Goal: Task Accomplishment & Management: Manage account settings

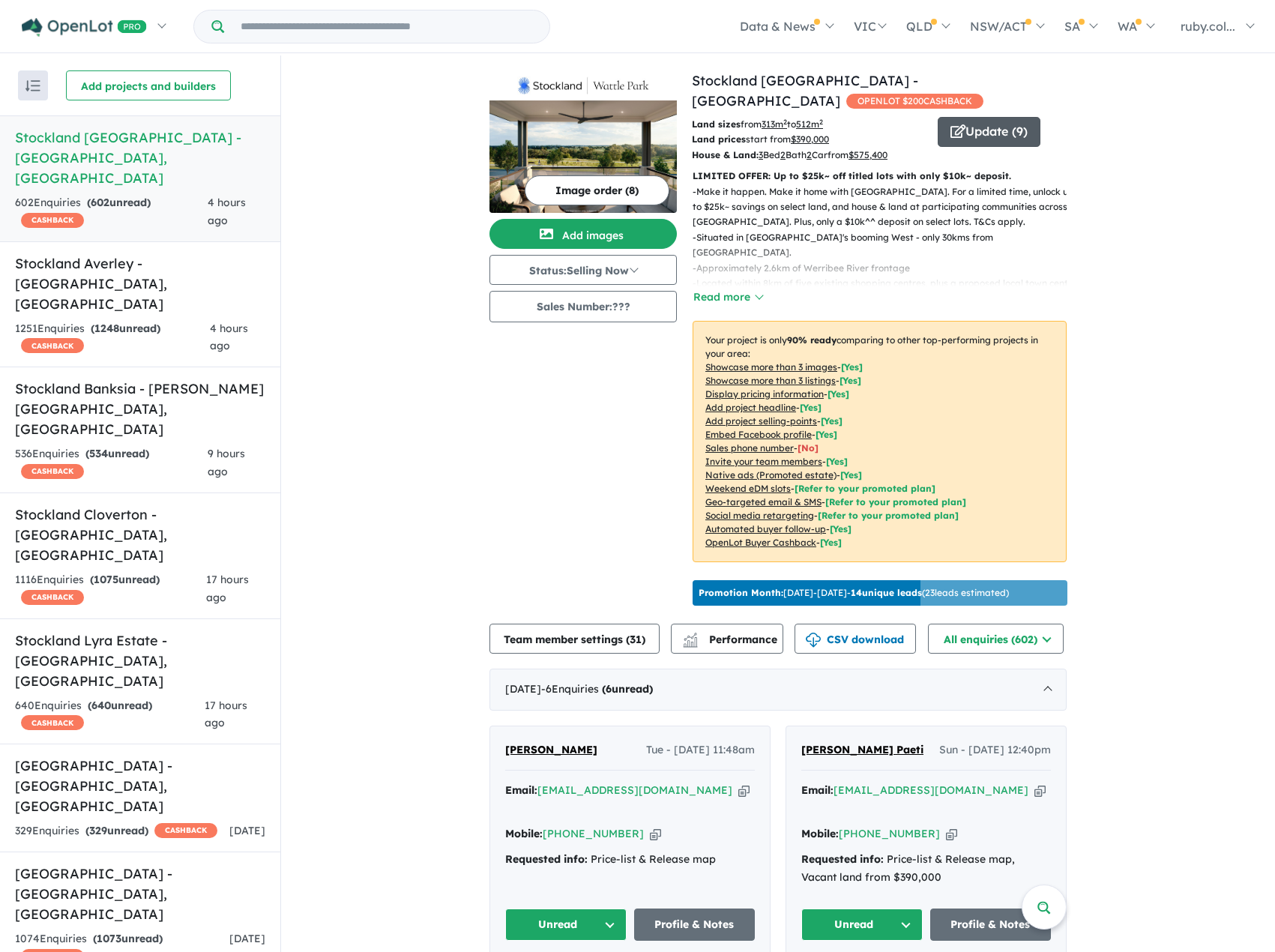
click at [1013, 125] on button "Update ( 9 )" at bounding box center [989, 132] width 103 height 30
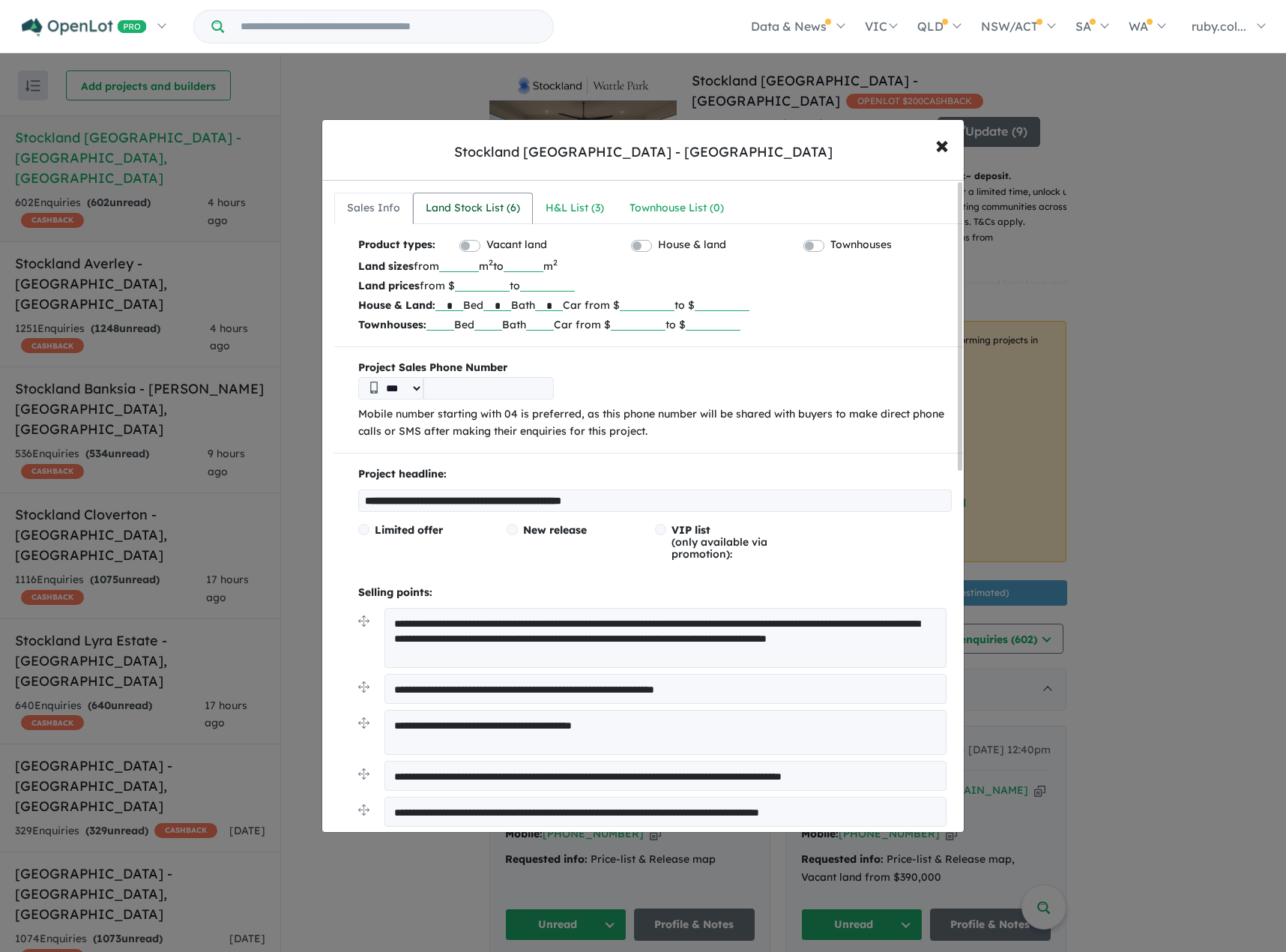
click at [481, 194] on link "Land Stock List ( 6 )" at bounding box center [473, 208] width 120 height 31
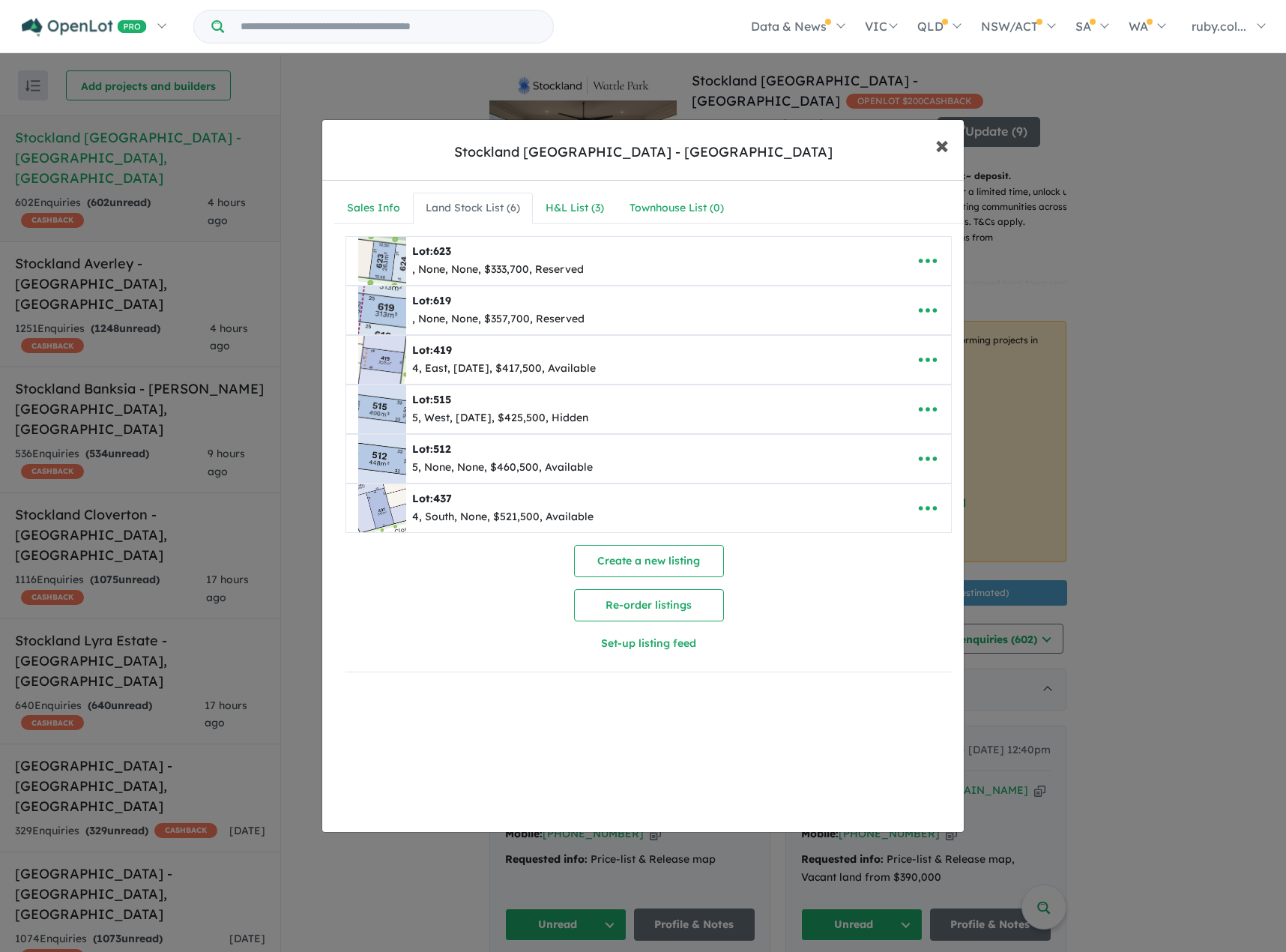
click at [940, 144] on span "×" at bounding box center [942, 144] width 13 height 32
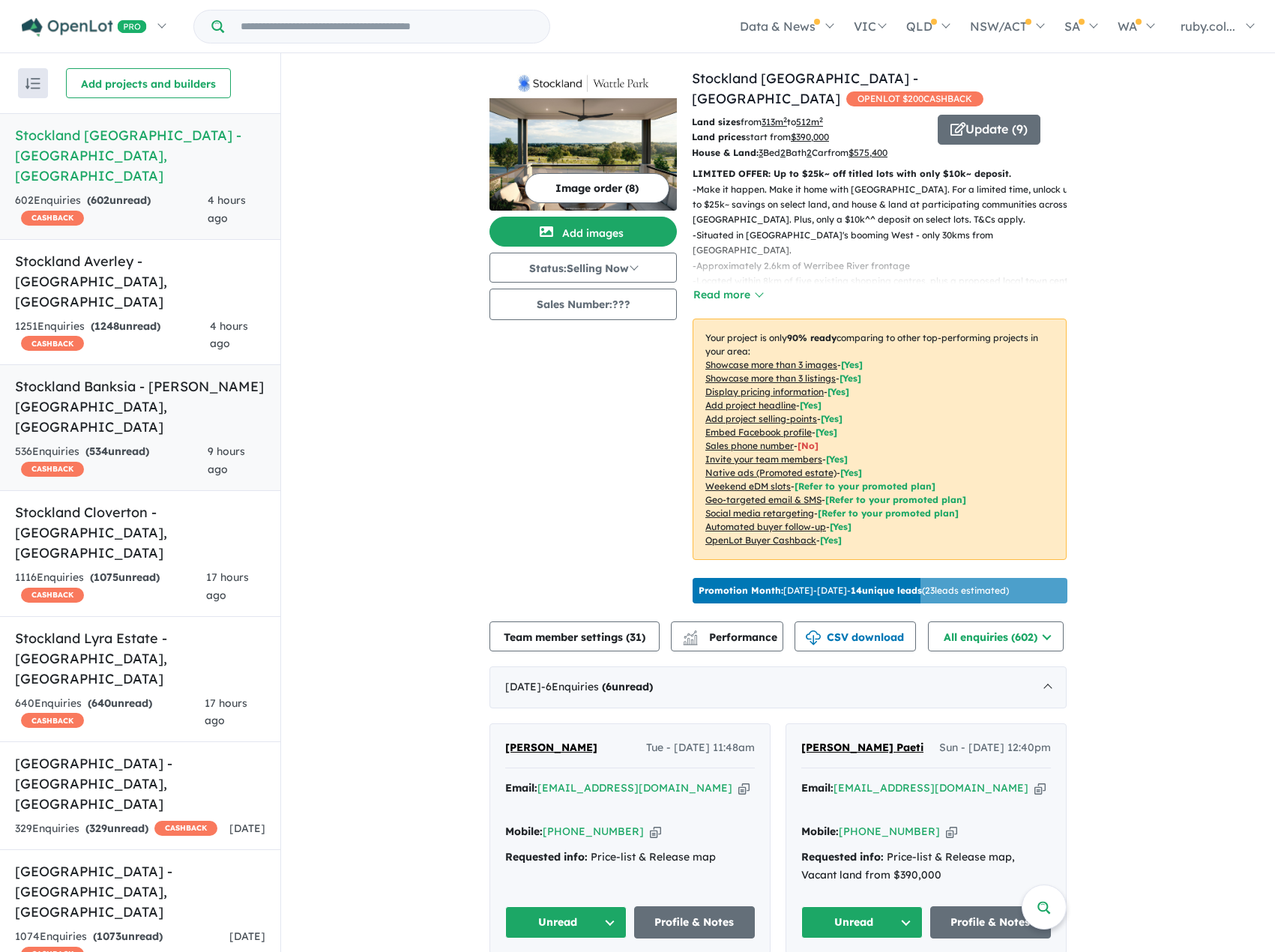
click at [107, 445] on span "534" at bounding box center [99, 451] width 19 height 13
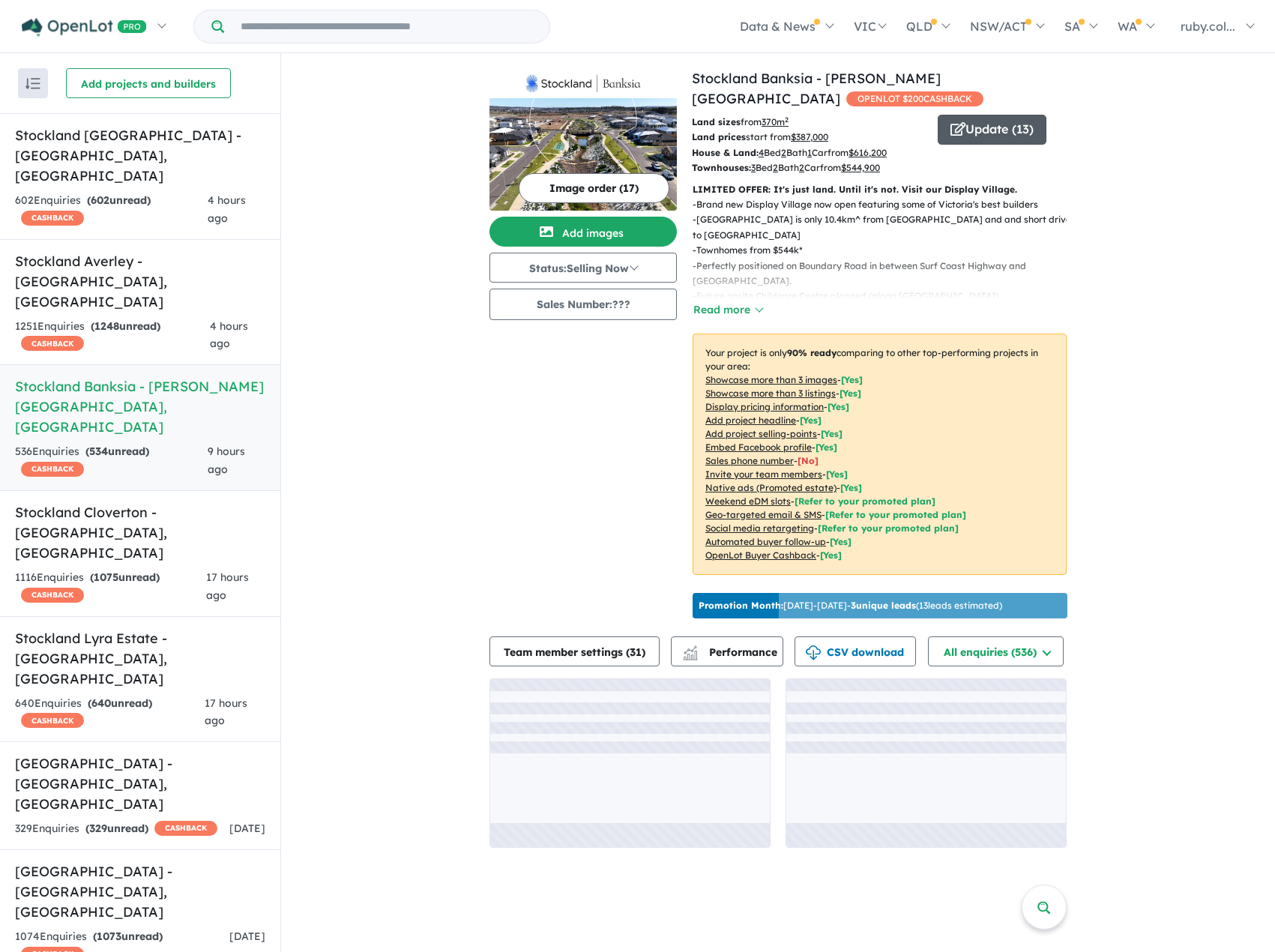
click at [959, 129] on icon "button" at bounding box center [957, 129] width 15 height 13
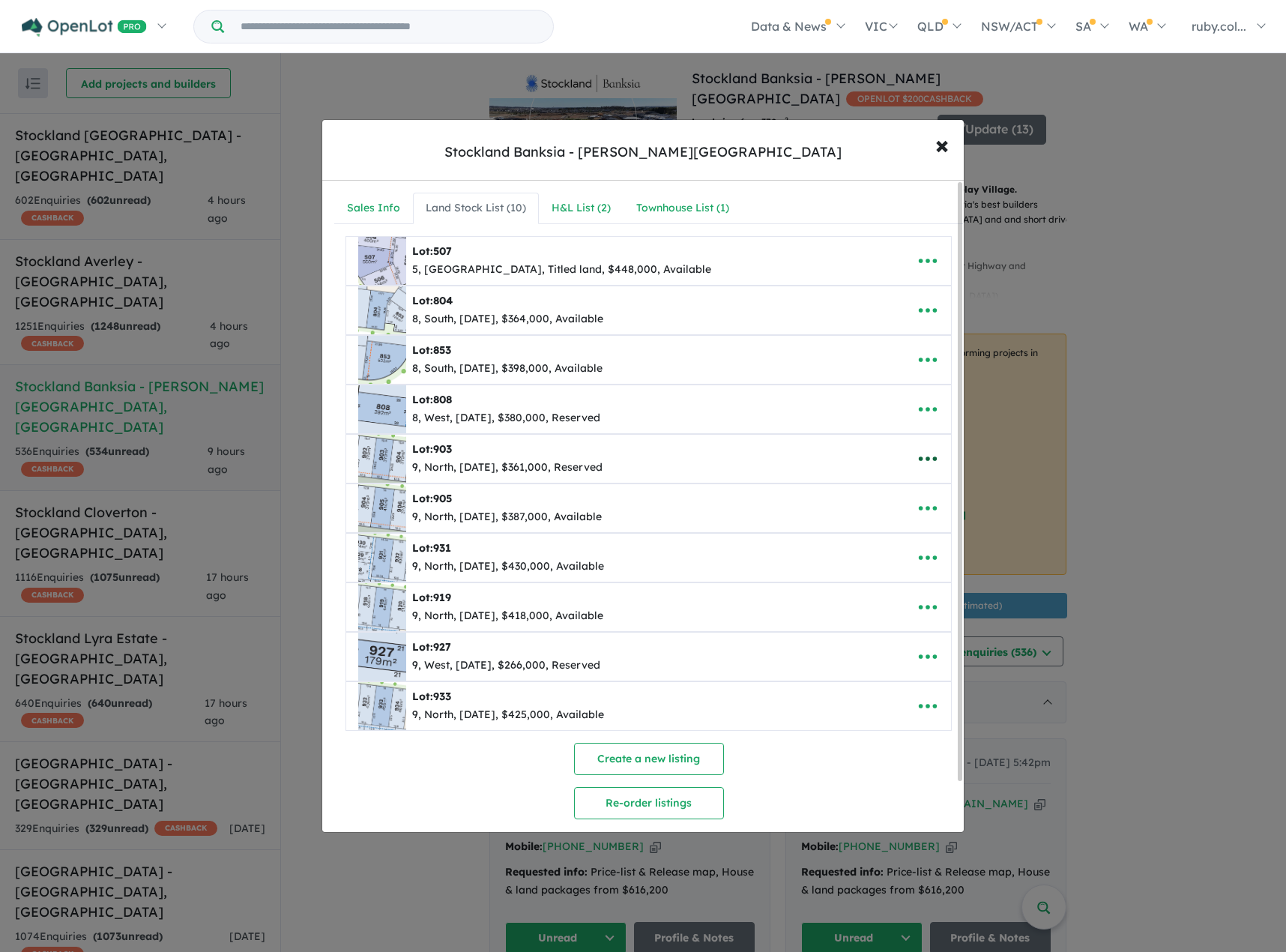
click at [935, 463] on button "button" at bounding box center [928, 459] width 47 height 34
click at [915, 529] on link "Remove" at bounding box center [895, 530] width 111 height 34
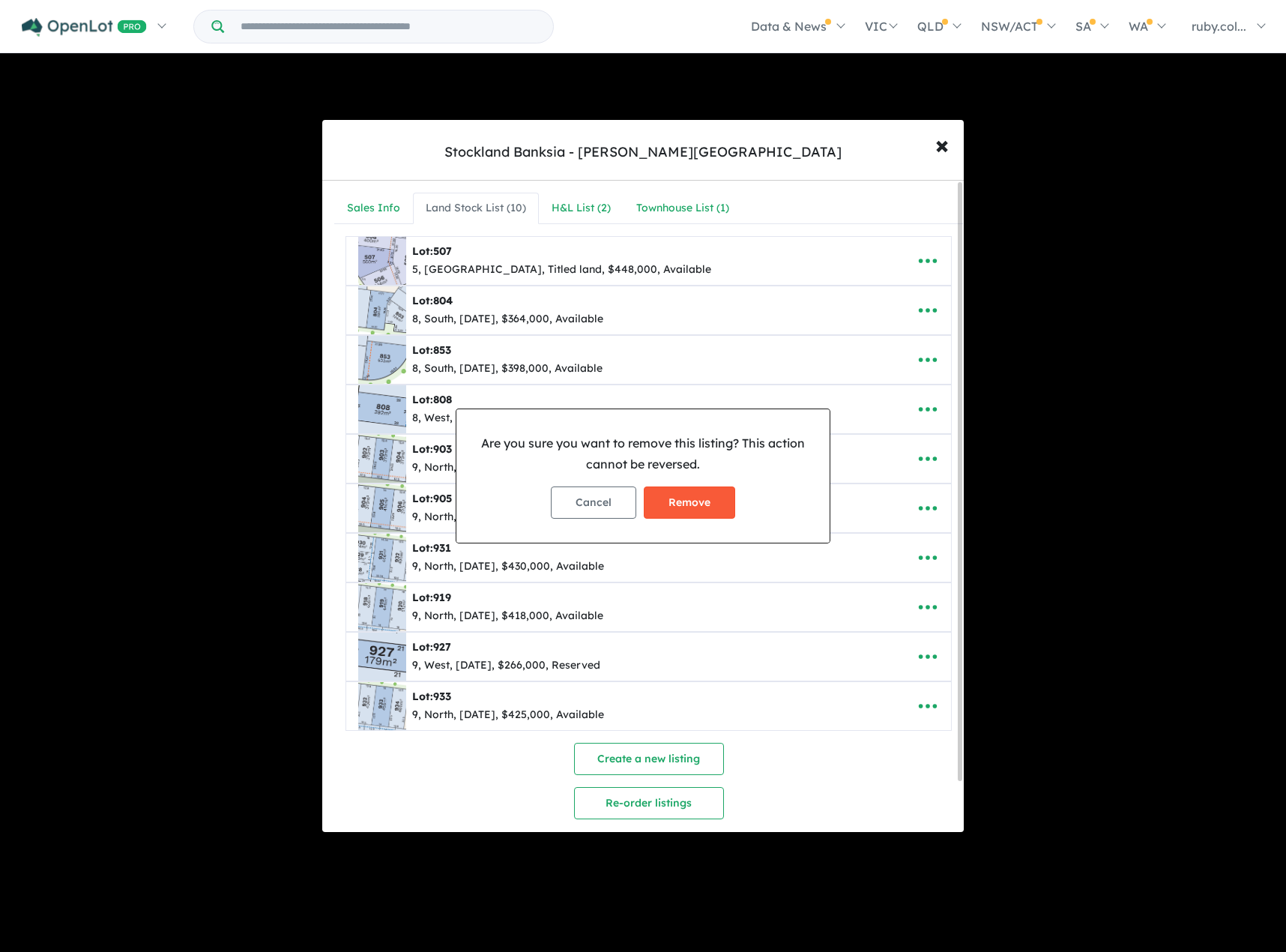
click at [665, 502] on button "Remove" at bounding box center [689, 502] width 91 height 32
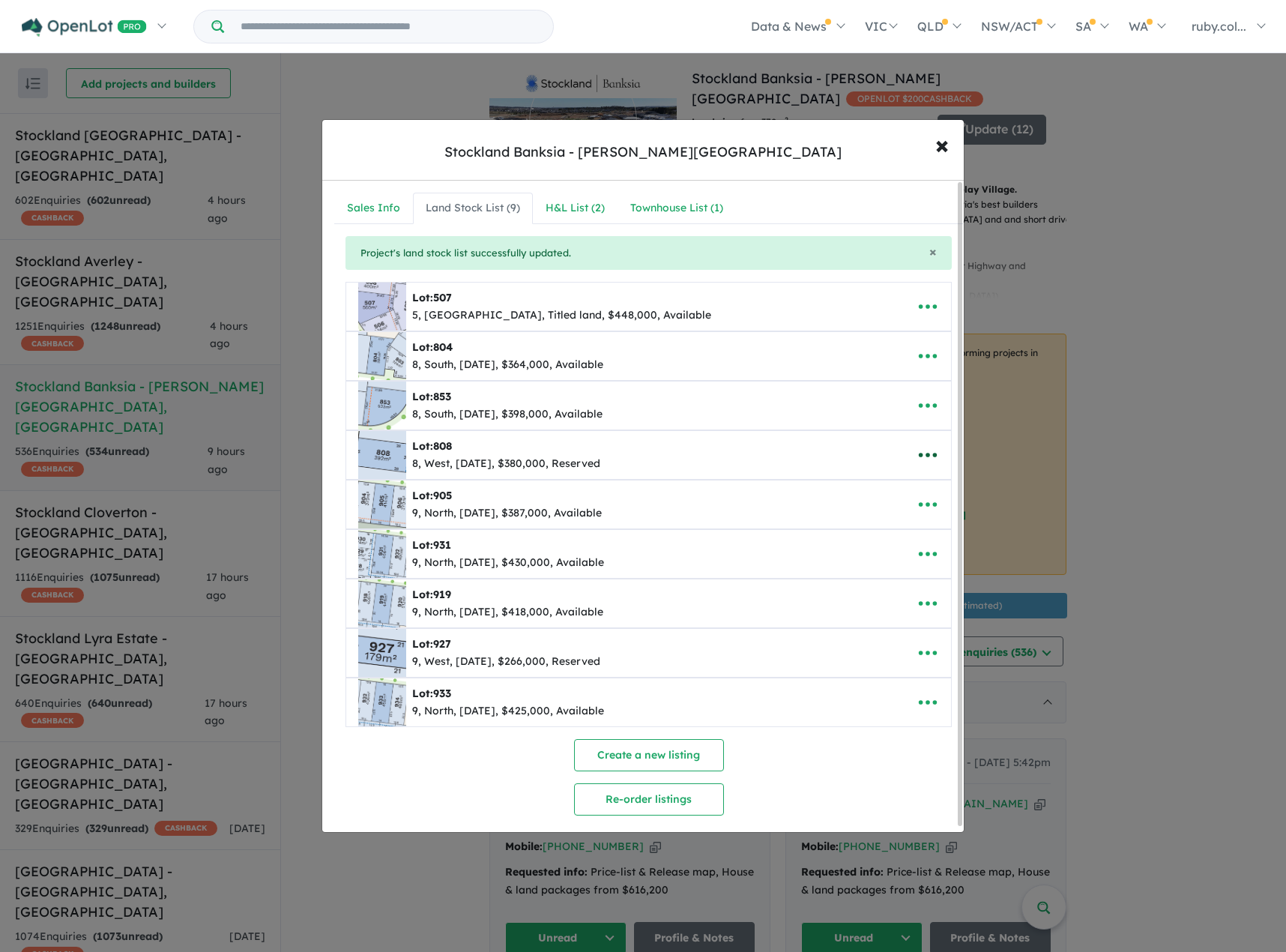
click at [919, 456] on icon "button" at bounding box center [928, 455] width 18 height 5
click at [871, 528] on link "Remove" at bounding box center [895, 526] width 111 height 34
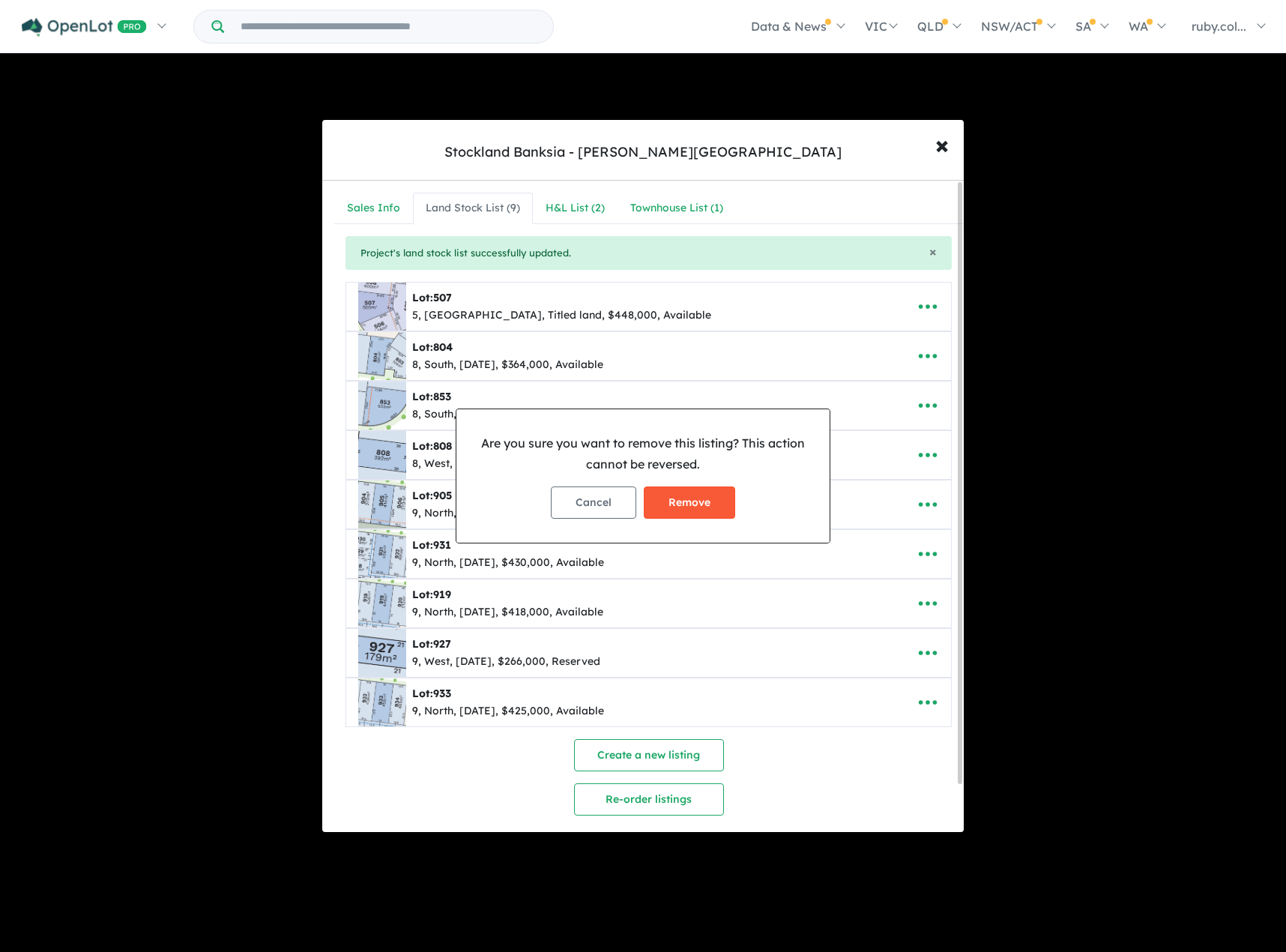
click at [663, 496] on button "Remove" at bounding box center [689, 502] width 91 height 32
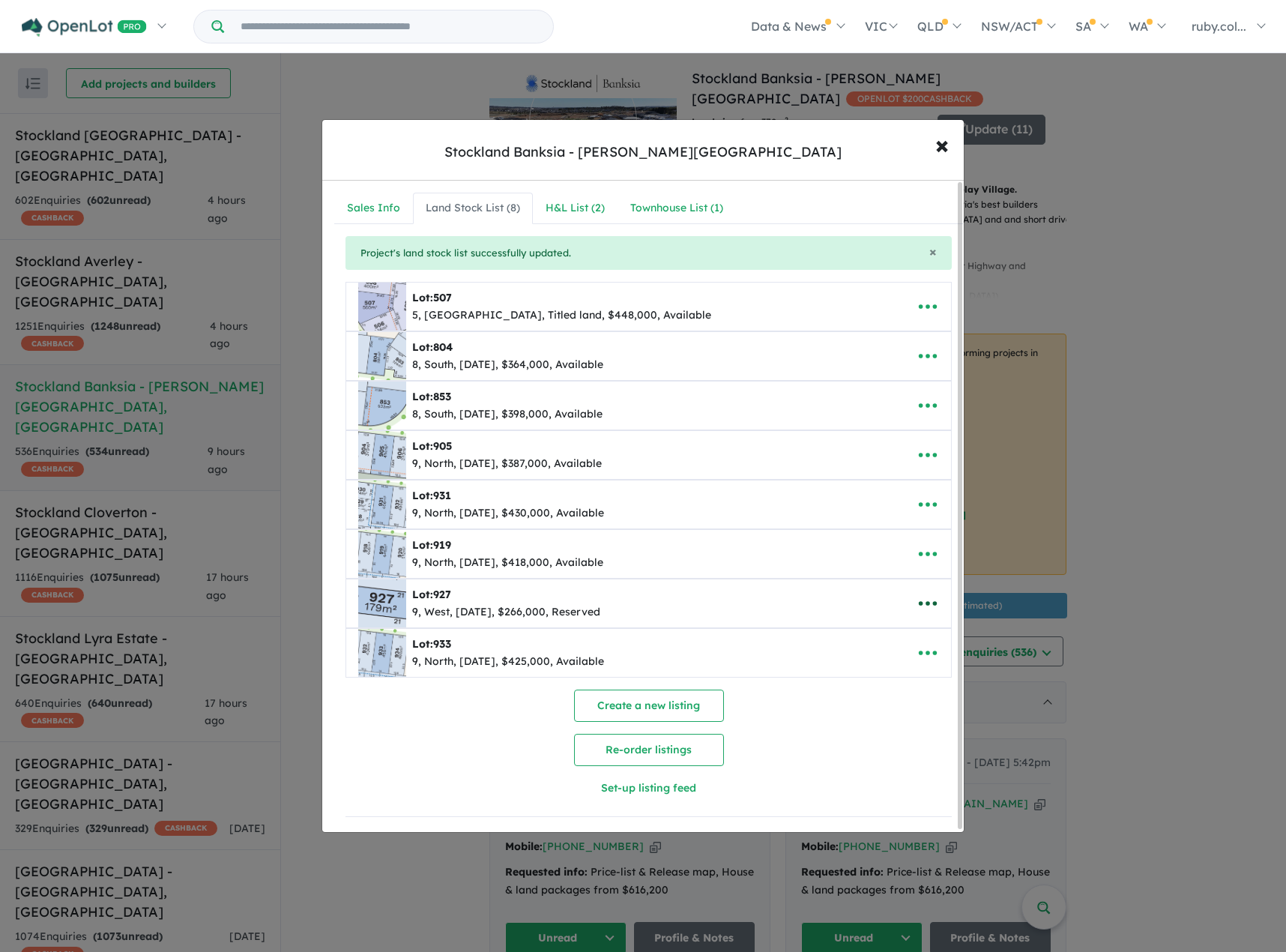
click at [917, 609] on icon "button" at bounding box center [928, 603] width 23 height 23
click at [883, 670] on link "Remove" at bounding box center [895, 675] width 111 height 34
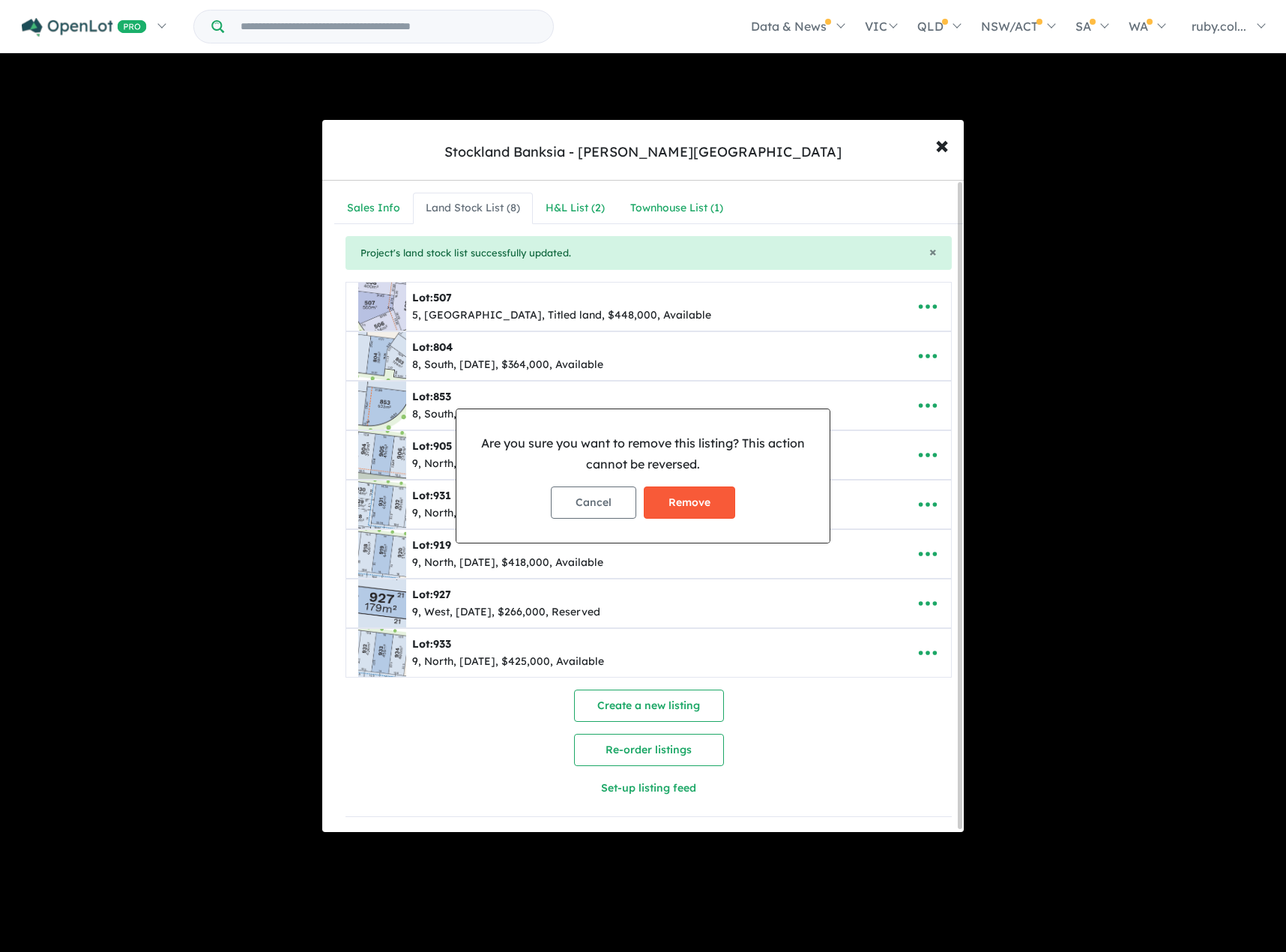
click at [691, 505] on button "Remove" at bounding box center [689, 502] width 91 height 32
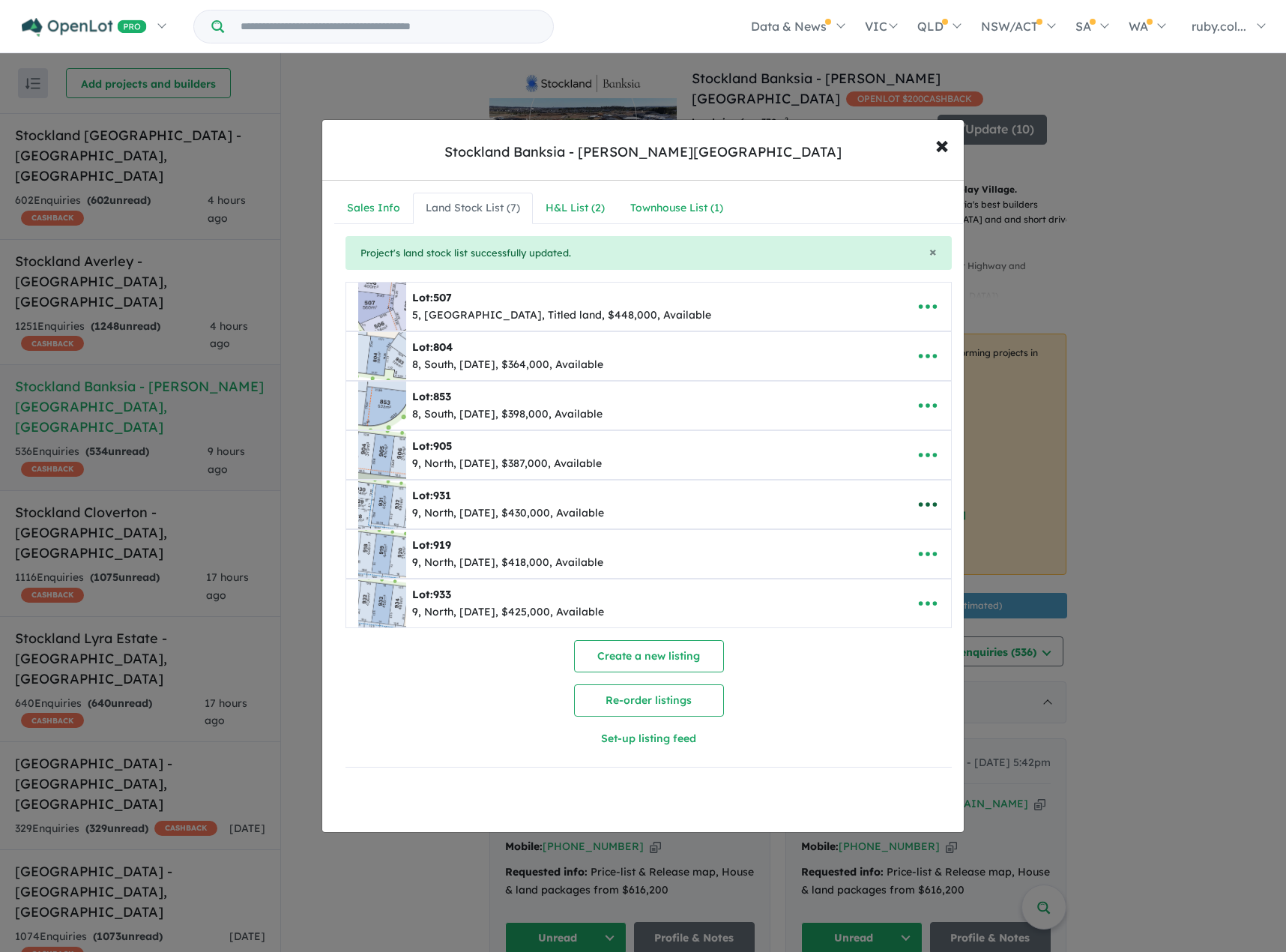
click at [926, 501] on icon "button" at bounding box center [928, 504] width 23 height 23
click at [889, 575] on link "Remove" at bounding box center [895, 576] width 111 height 34
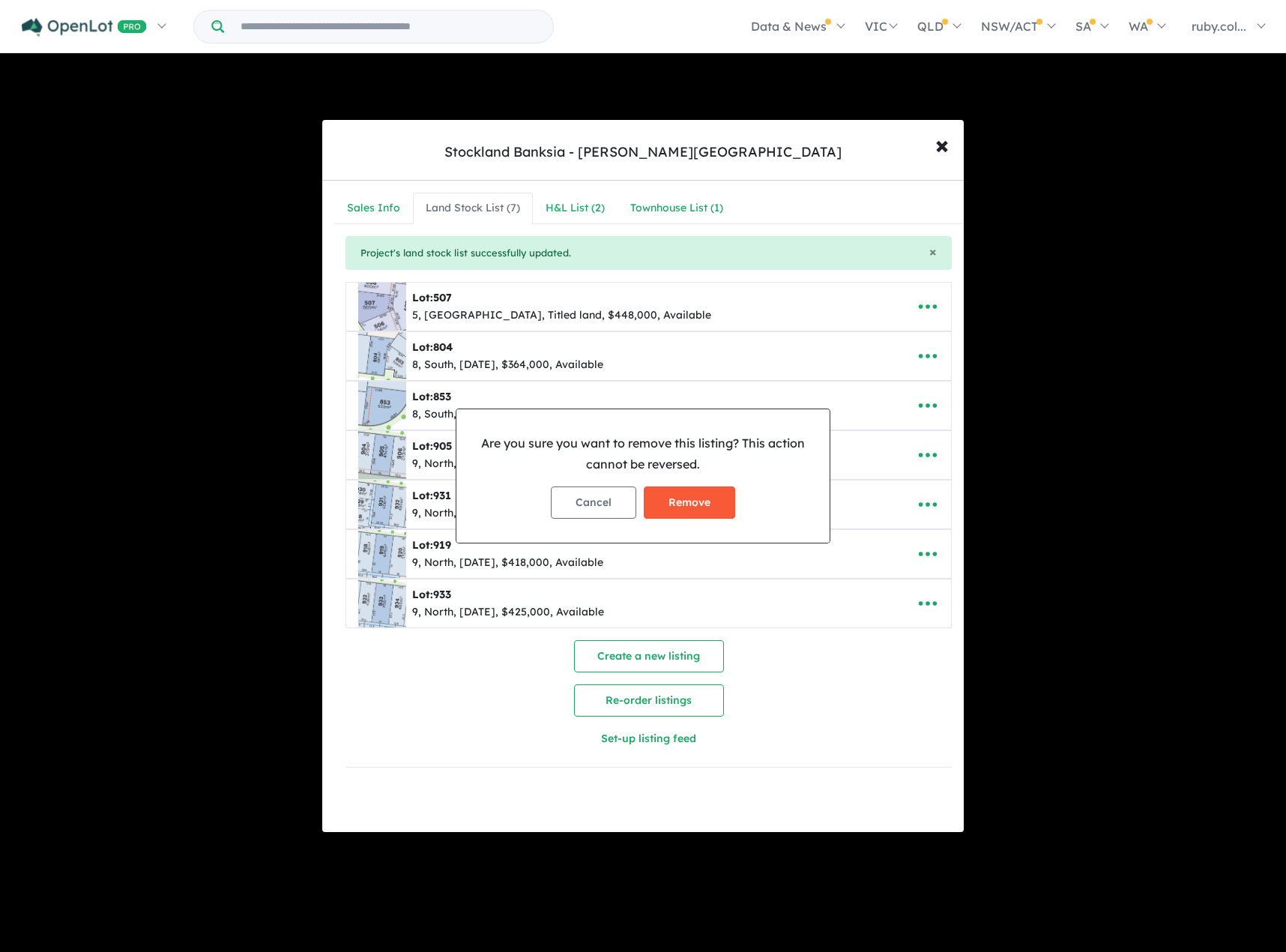
click at [682, 508] on button "Remove" at bounding box center [689, 502] width 91 height 32
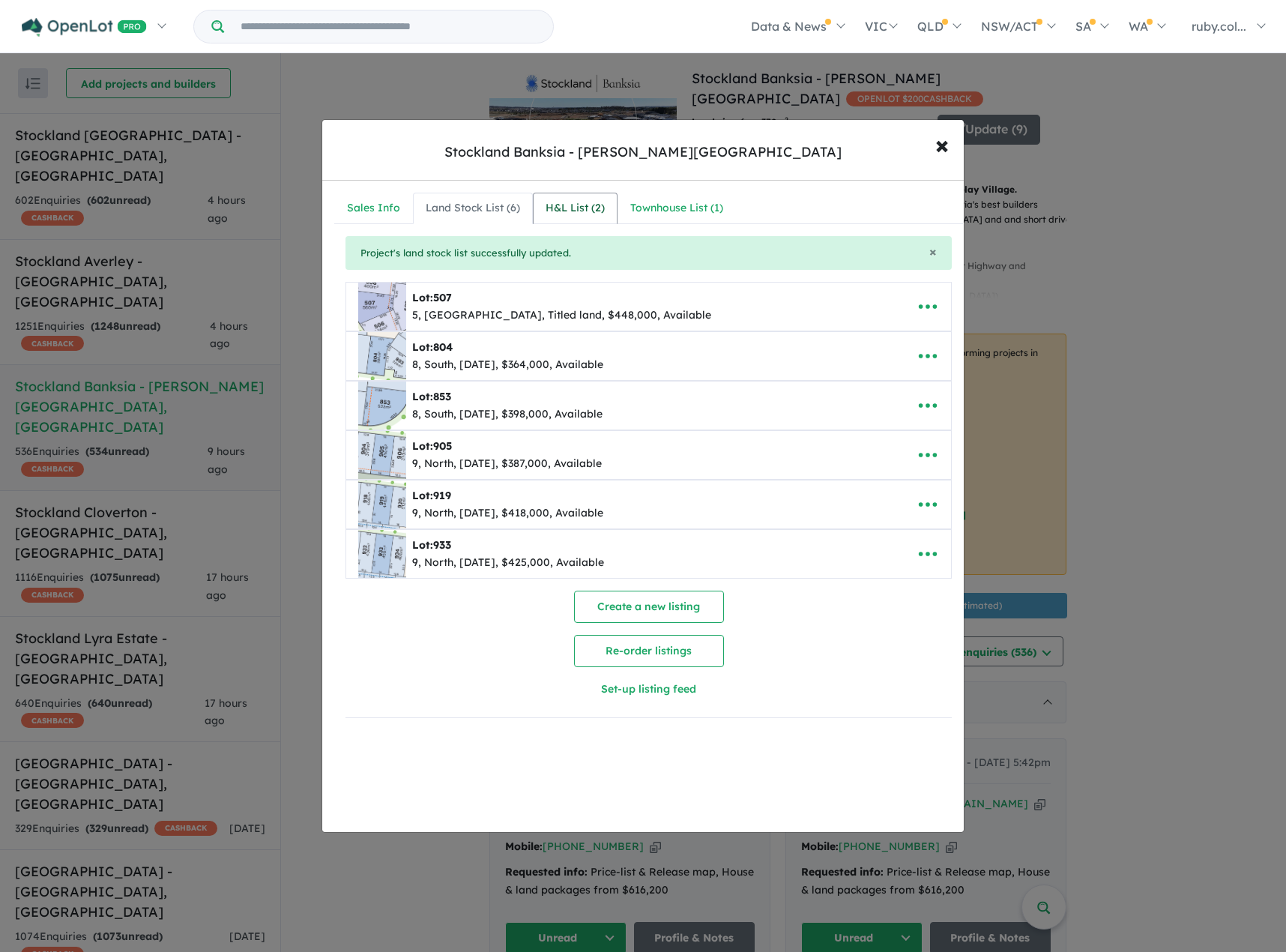
click at [593, 218] on link "H&L List ( 2 )" at bounding box center [575, 208] width 85 height 31
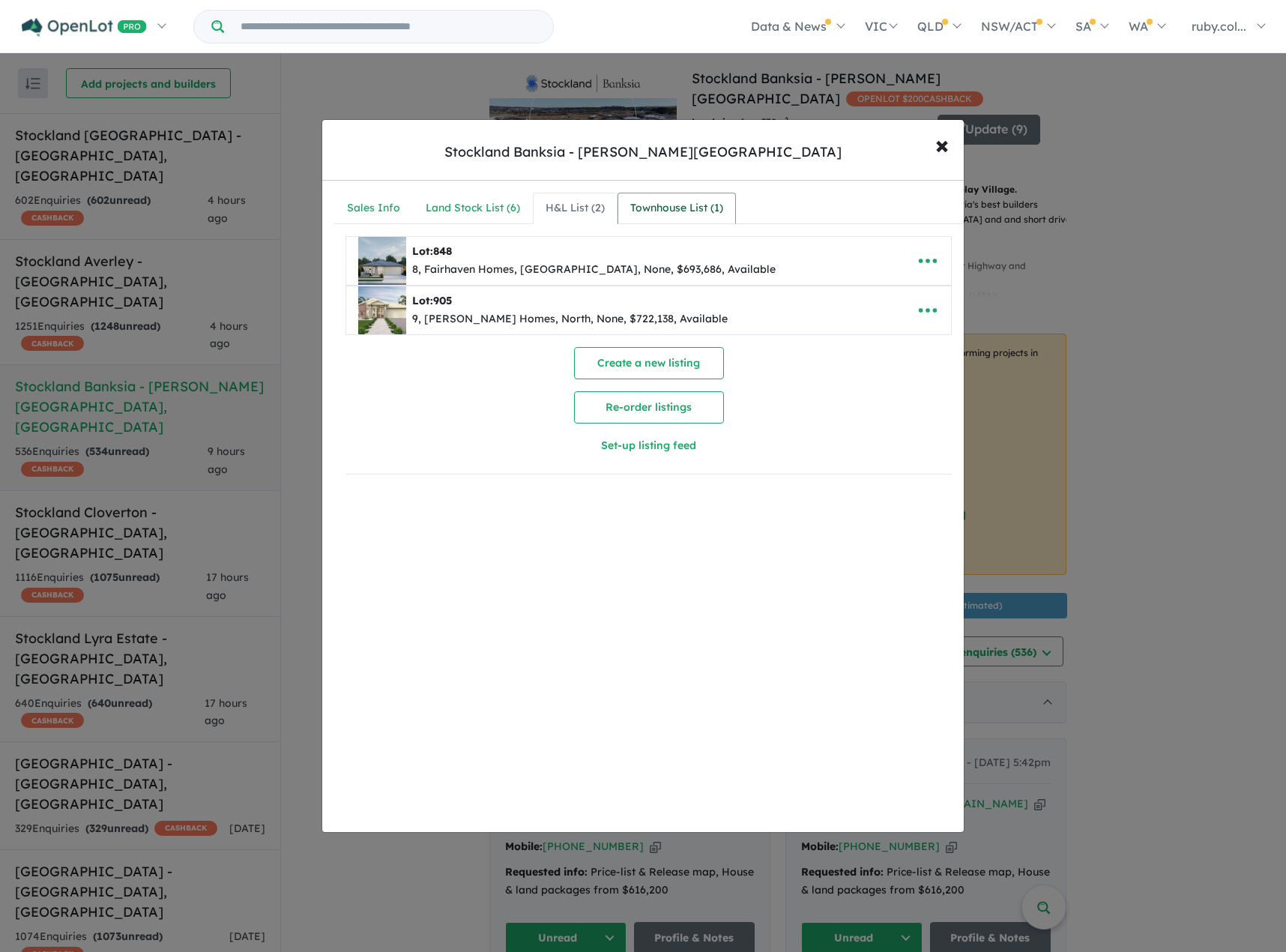
click at [672, 213] on div "Townhouse List ( 1 )" at bounding box center [676, 208] width 93 height 18
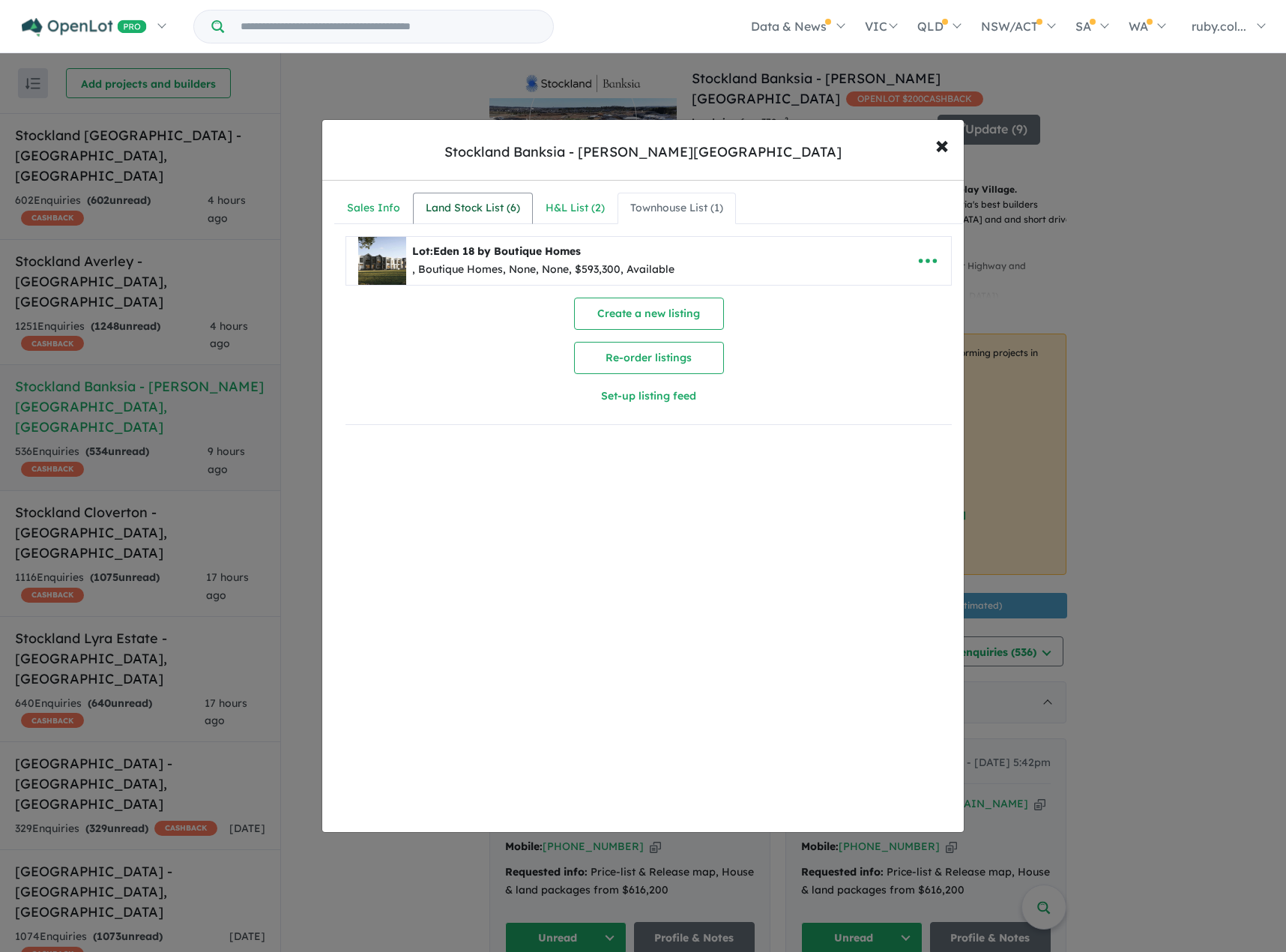
click at [446, 196] on link "Land Stock List ( 6 )" at bounding box center [473, 208] width 120 height 31
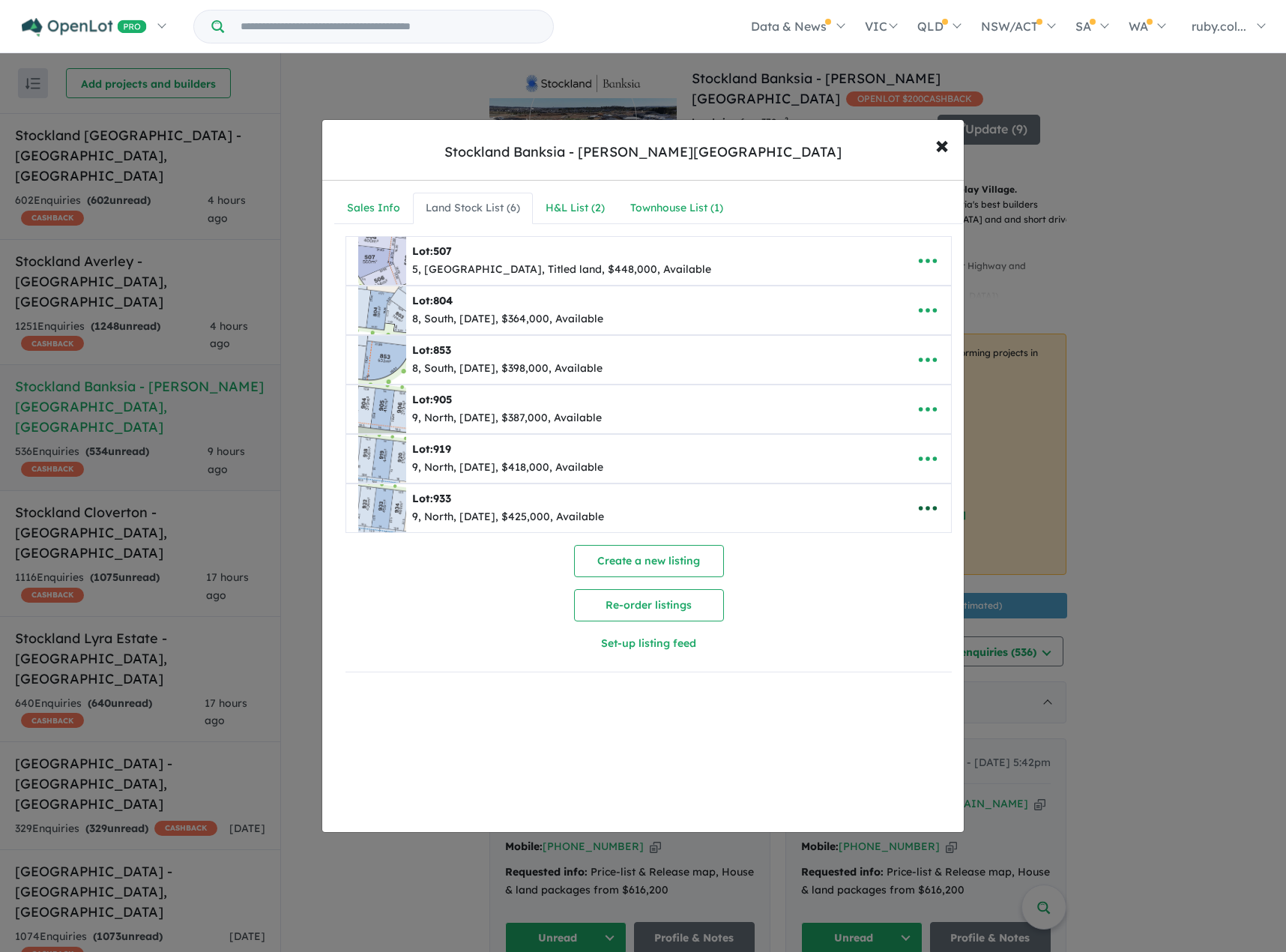
click at [922, 506] on icon "button" at bounding box center [928, 508] width 23 height 23
click at [867, 587] on link "Remove" at bounding box center [895, 580] width 111 height 34
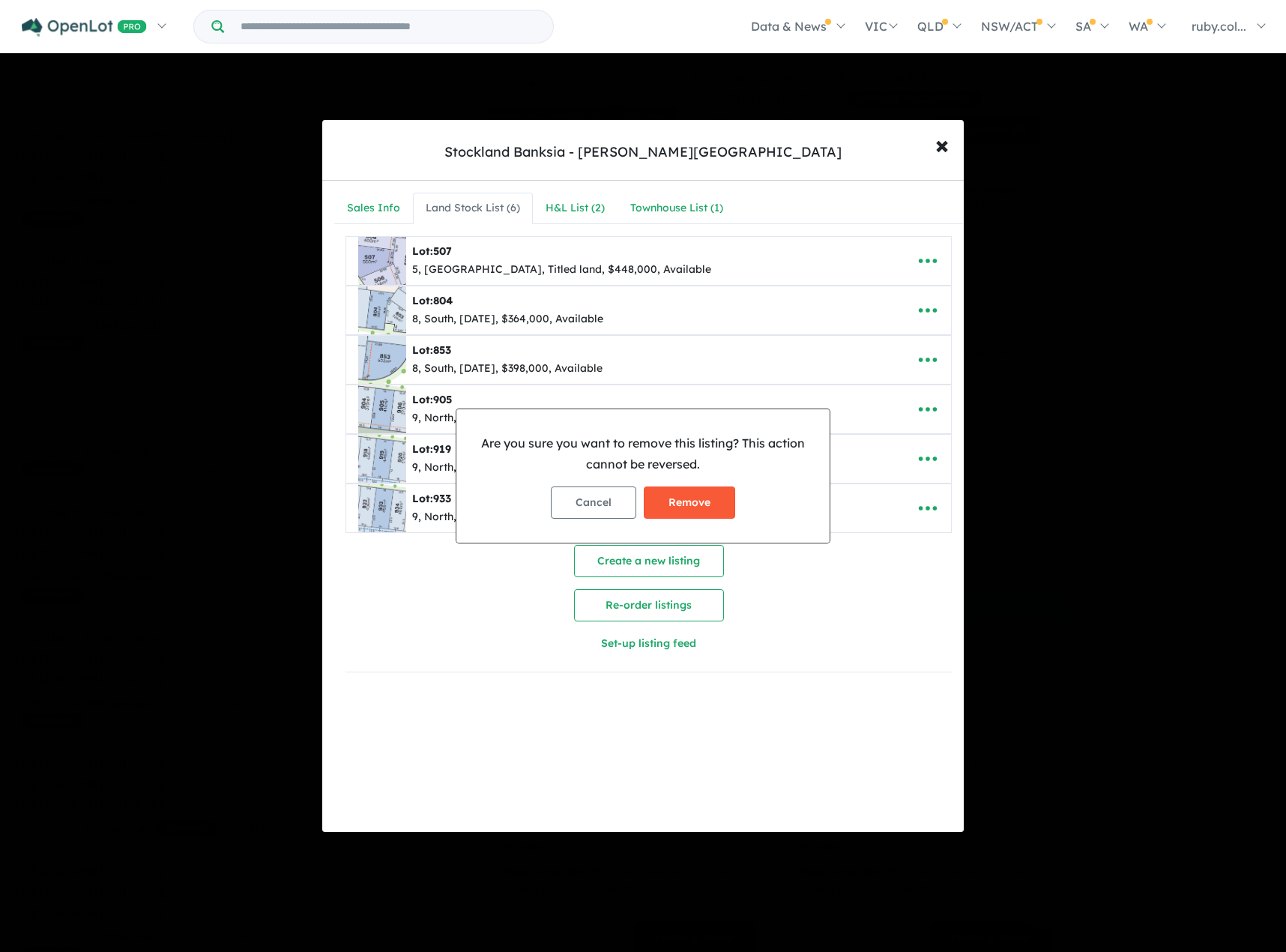
click at [661, 498] on button "Remove" at bounding box center [689, 502] width 91 height 32
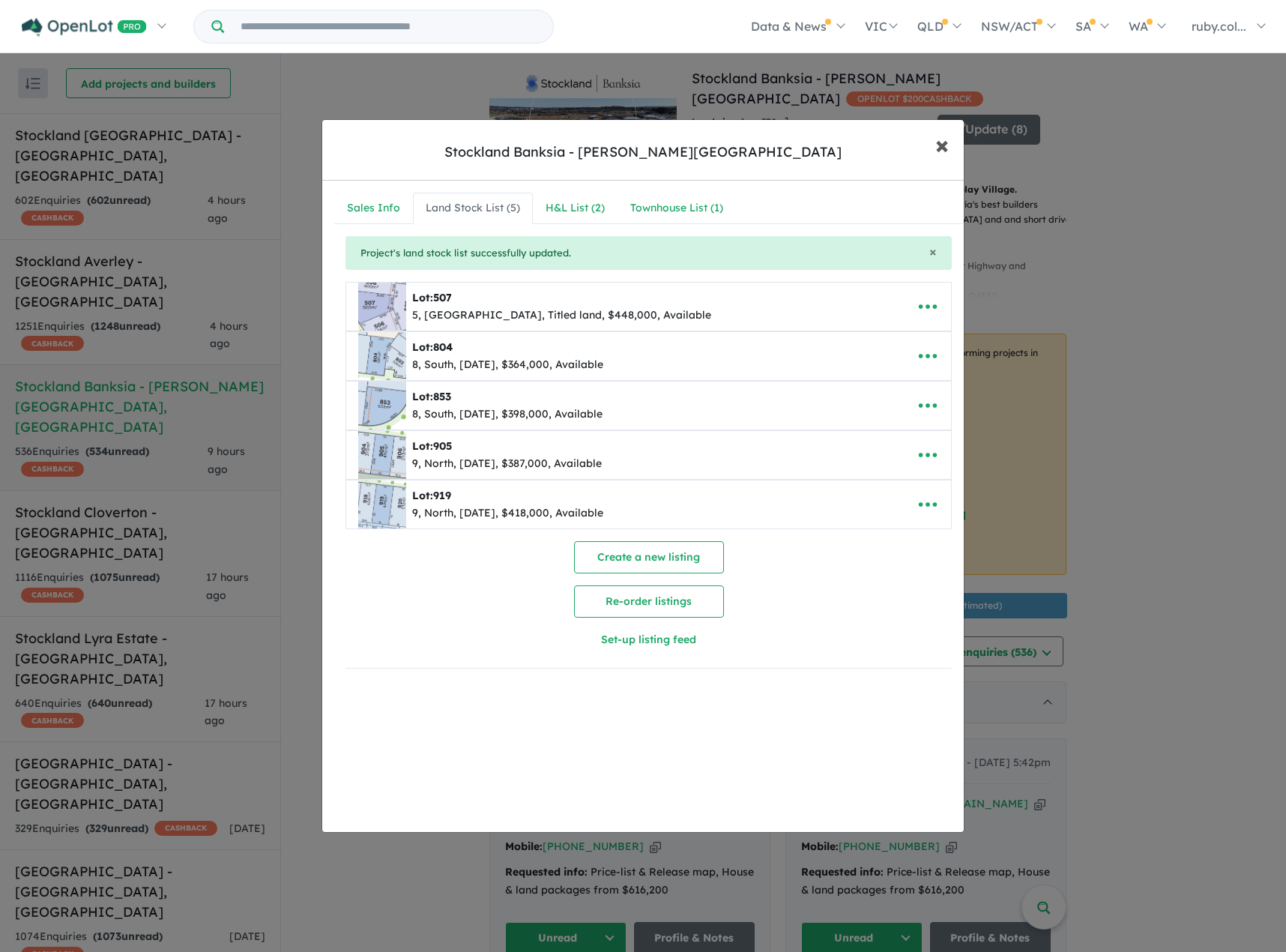
click at [935, 153] on span "×" at bounding box center [942, 144] width 13 height 32
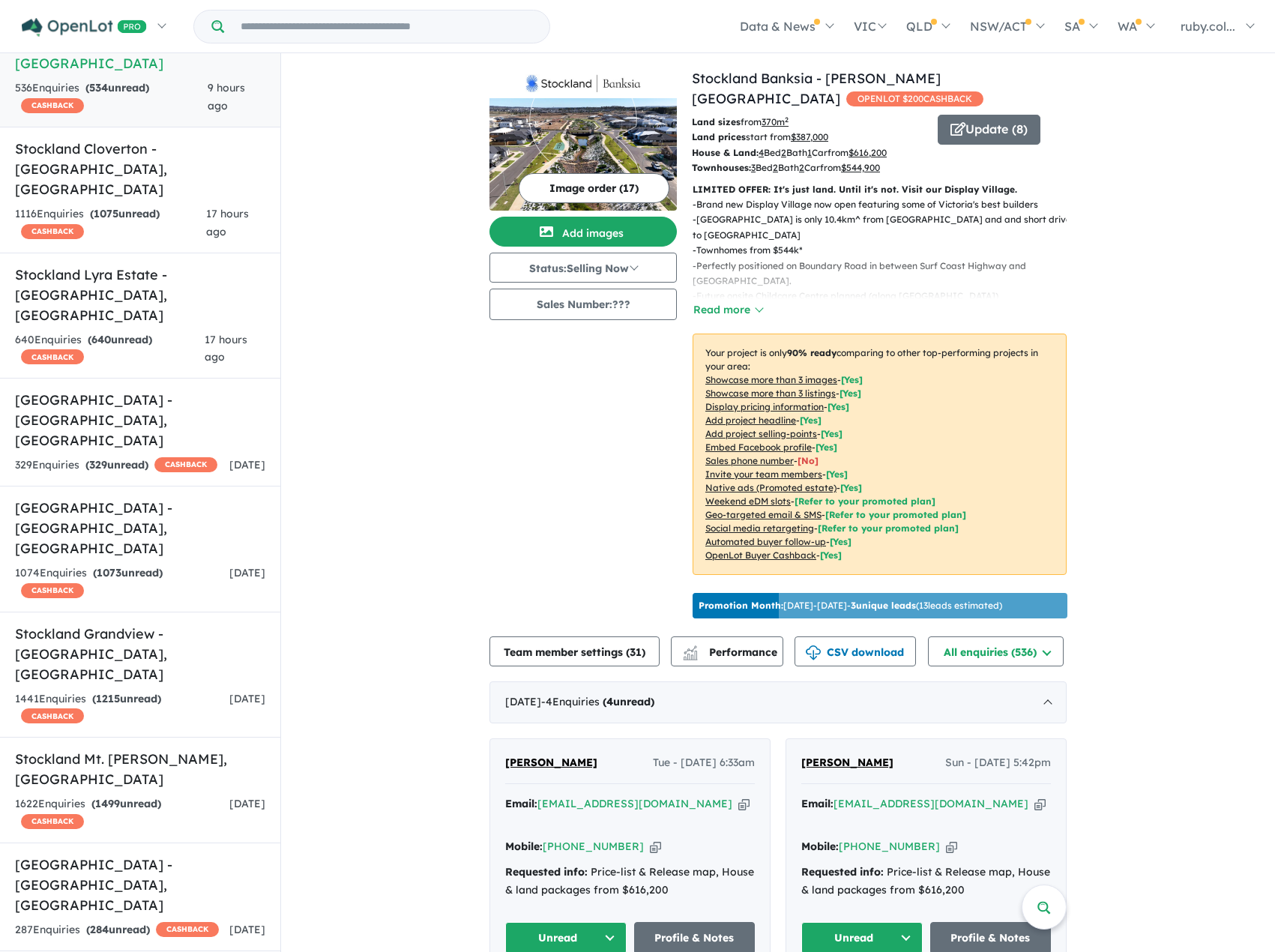
scroll to position [496, 0]
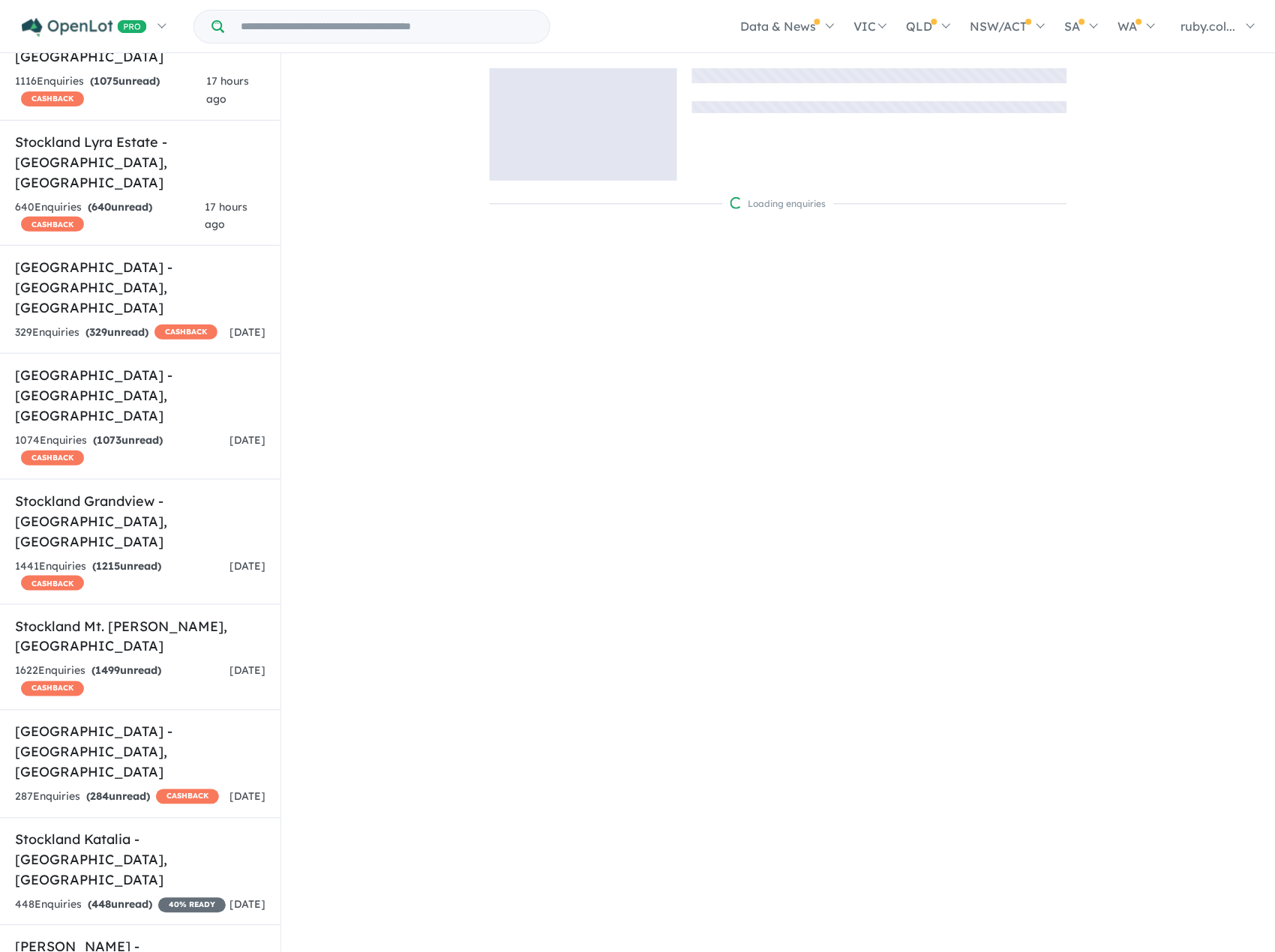
scroll to position [517, 0]
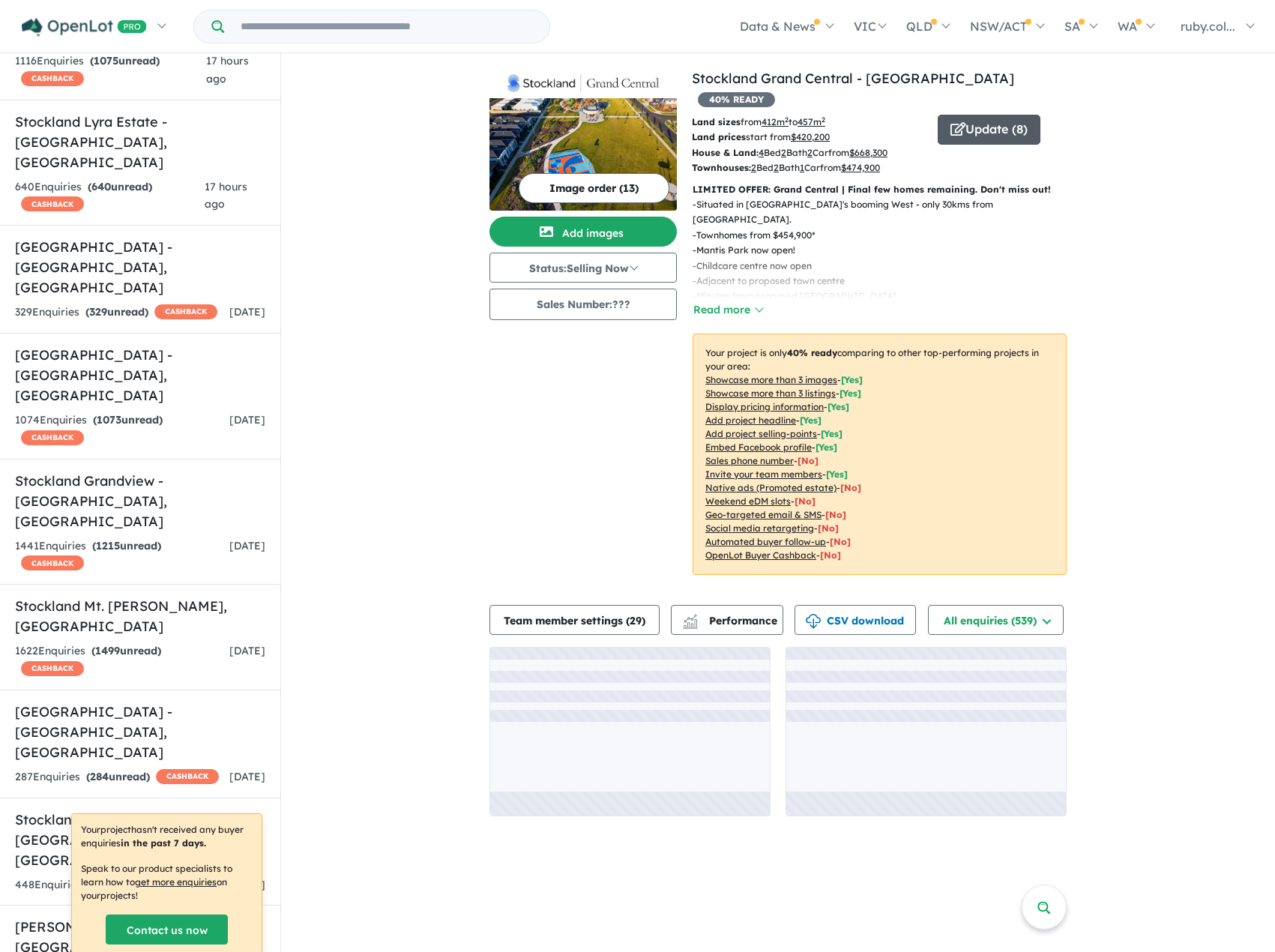
click at [946, 118] on button "Update ( 8 )" at bounding box center [989, 129] width 103 height 30
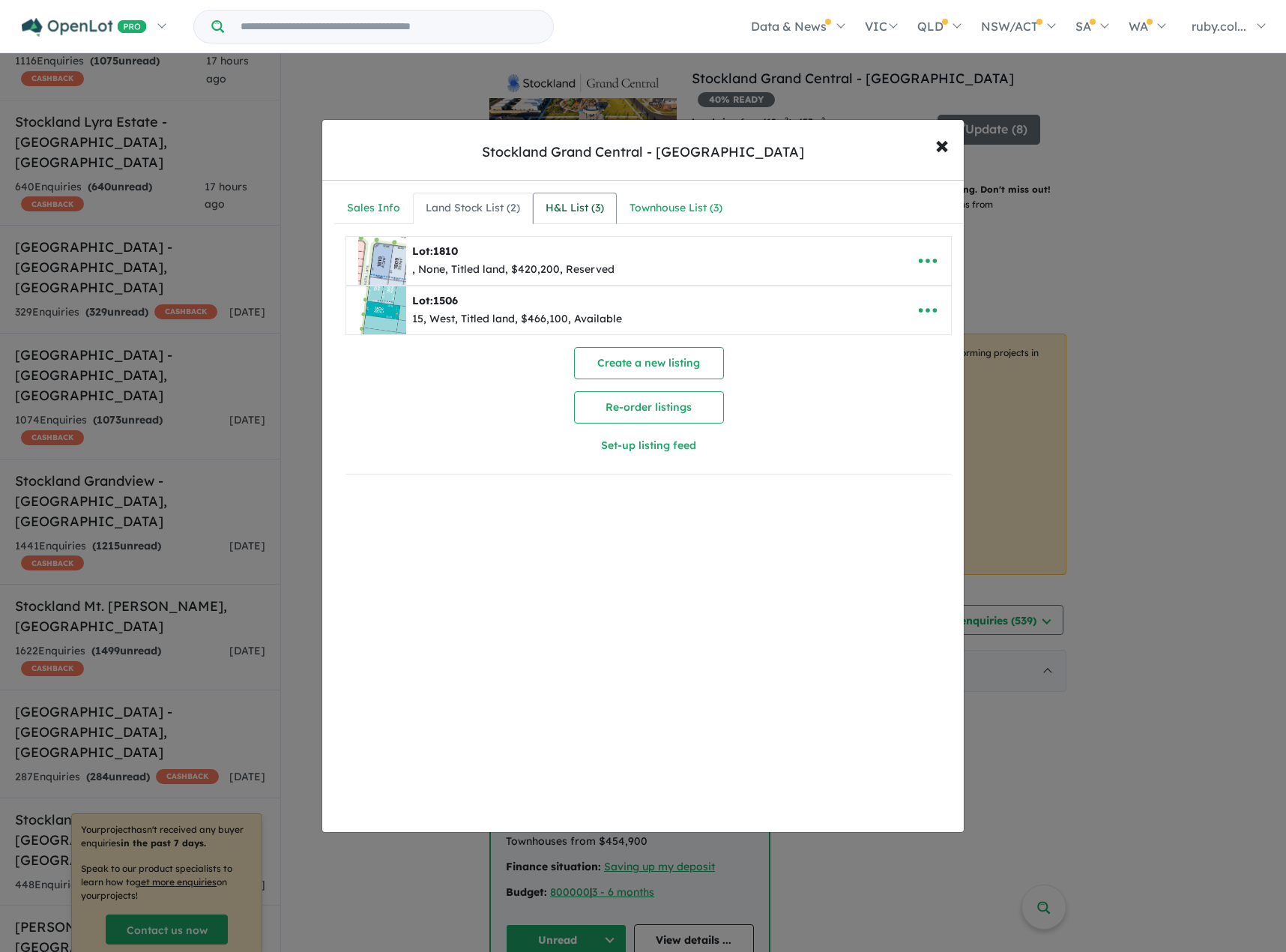
click at [584, 210] on div "H&L List ( 3 )" at bounding box center [575, 208] width 58 height 18
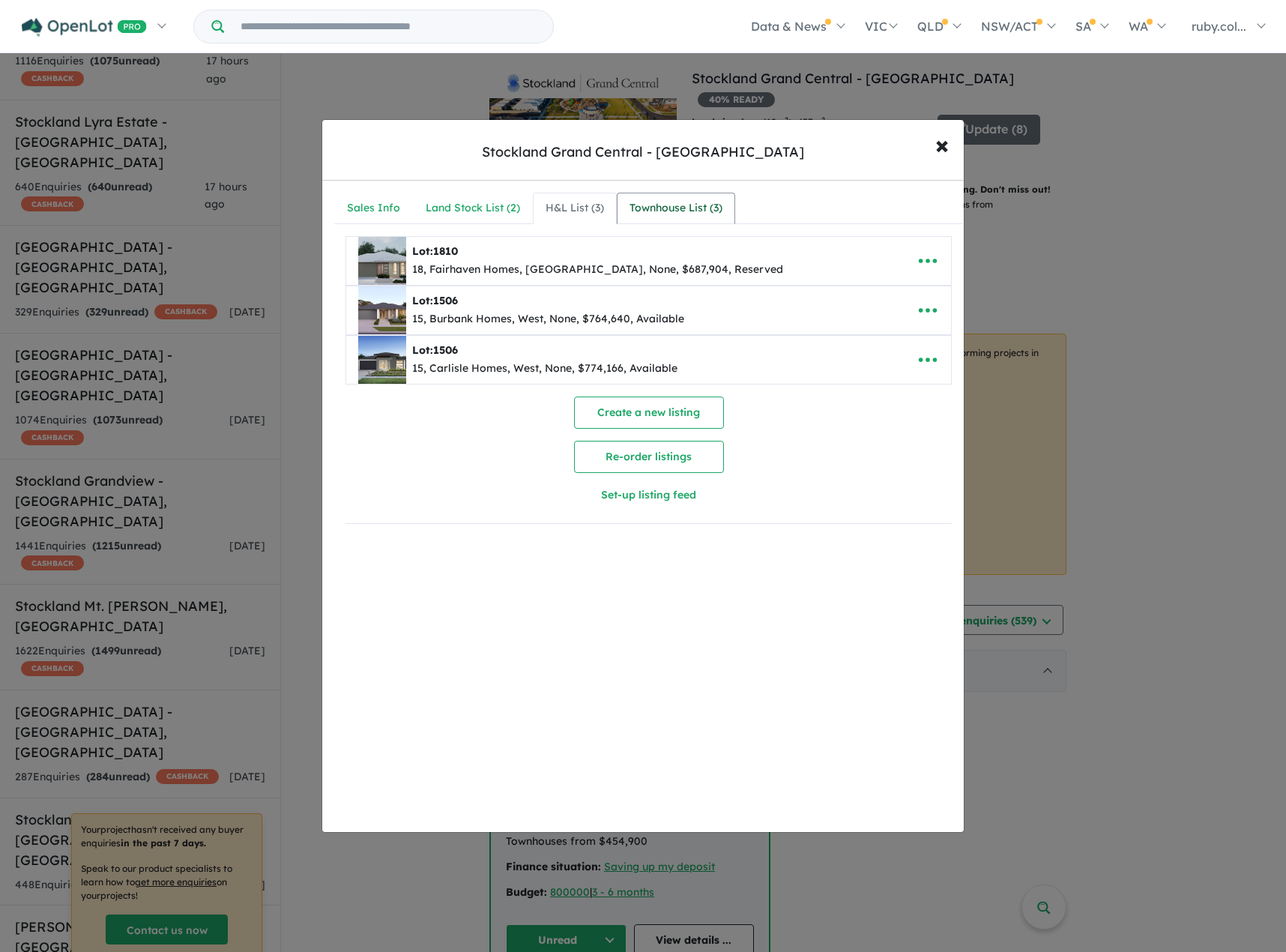
click at [661, 213] on div "Townhouse List ( 3 )" at bounding box center [675, 208] width 93 height 18
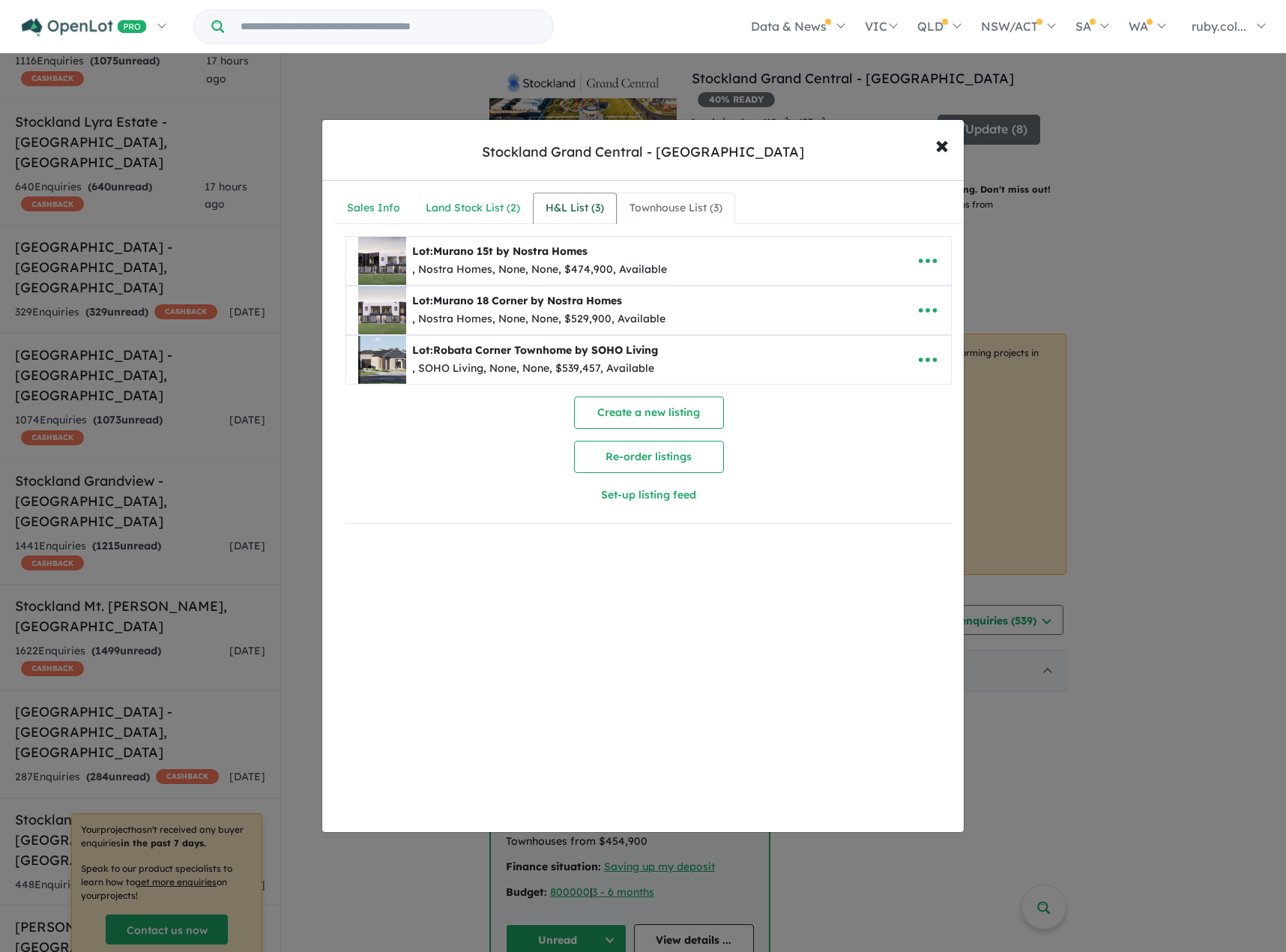
click at [560, 210] on div "H&L List ( 3 )" at bounding box center [575, 208] width 58 height 18
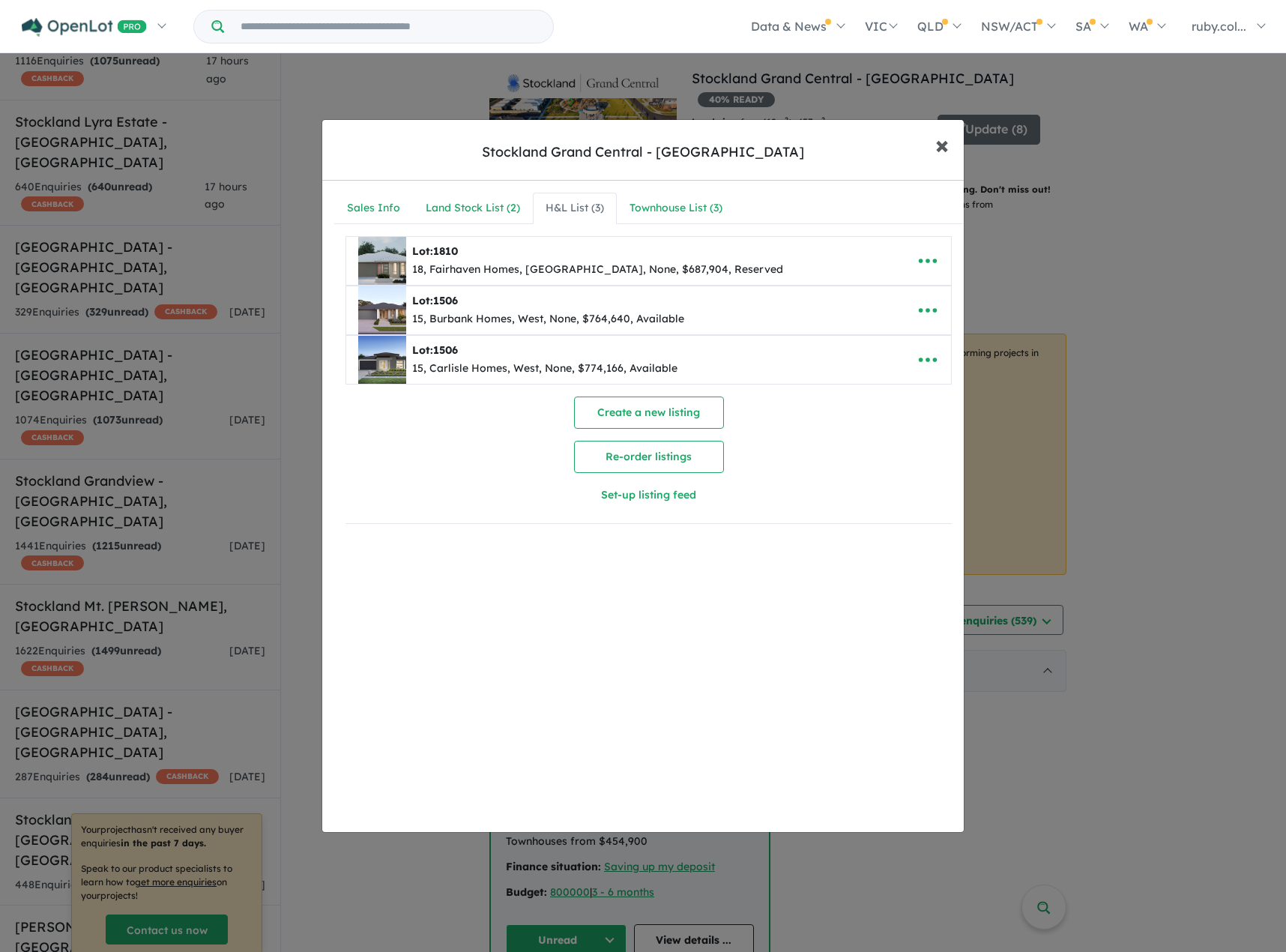
click at [937, 157] on span "×" at bounding box center [942, 144] width 13 height 32
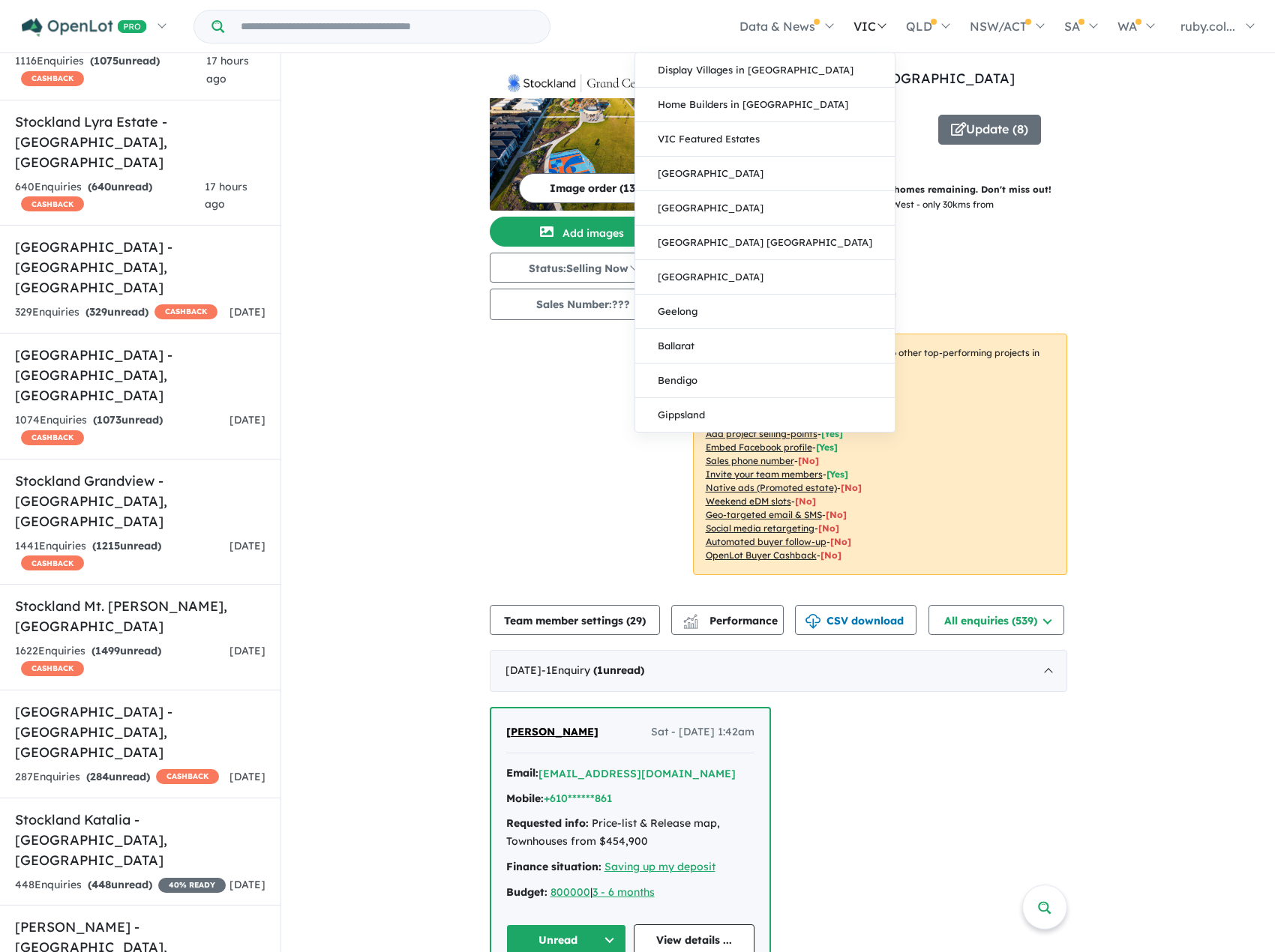
scroll to position [496, 0]
